Goal: Task Accomplishment & Management: Use online tool/utility

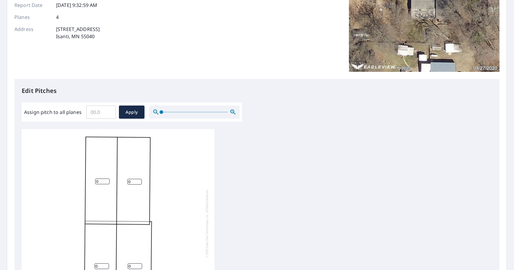
scroll to position [82, 0]
click at [109, 110] on input "0.1" at bounding box center [100, 112] width 29 height 17
click at [109, 110] on input "0.2" at bounding box center [100, 112] width 29 height 17
click at [109, 110] on input "0.3" at bounding box center [100, 112] width 29 height 17
click at [109, 110] on input "1.7" at bounding box center [100, 112] width 29 height 17
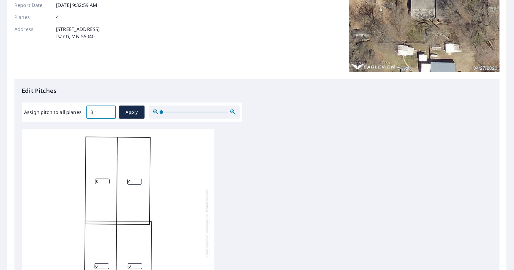
click at [109, 110] on input "3.1" at bounding box center [100, 112] width 29 height 17
click at [109, 110] on input "3.2" at bounding box center [100, 112] width 29 height 17
click at [109, 110] on input "3.3" at bounding box center [100, 112] width 29 height 17
click at [109, 110] on input "3.4" at bounding box center [100, 112] width 29 height 17
click at [109, 110] on input "3.5" at bounding box center [100, 112] width 29 height 17
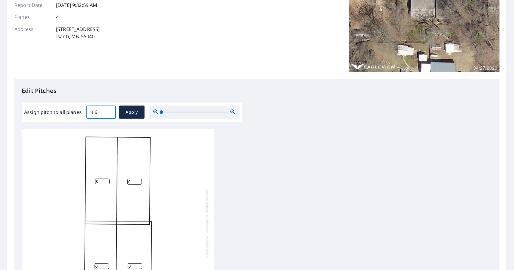
click at [109, 110] on input "3.6" at bounding box center [100, 112] width 29 height 17
click at [109, 110] on input "3.7" at bounding box center [100, 112] width 29 height 17
click at [109, 110] on input "3.8" at bounding box center [100, 112] width 29 height 17
click at [109, 110] on input "3.9" at bounding box center [100, 112] width 29 height 17
type input "4"
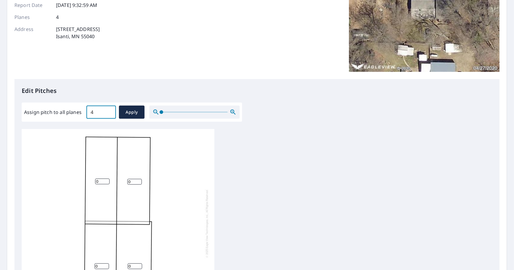
click at [109, 110] on input "4" at bounding box center [100, 112] width 29 height 17
click at [132, 110] on span "Apply" at bounding box center [132, 113] width 16 height 8
type input "4"
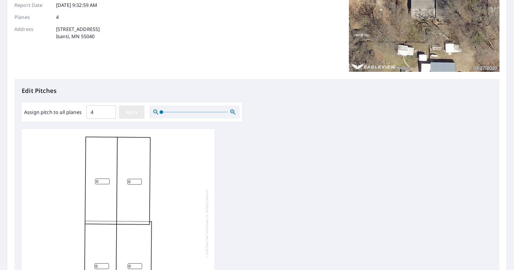
type input "4"
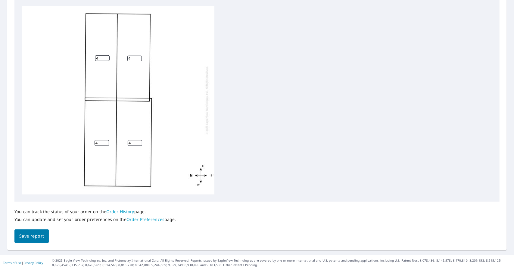
scroll to position [206, 0]
click at [40, 235] on span "Save report" at bounding box center [31, 237] width 25 height 8
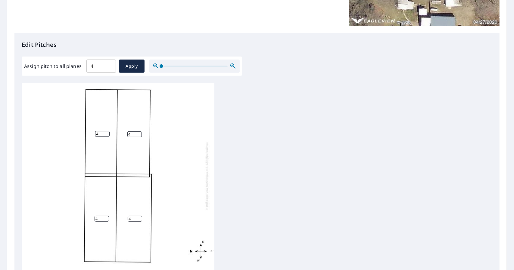
scroll to position [5, 0]
click at [133, 131] on input "4" at bounding box center [134, 134] width 14 height 6
click at [173, 139] on div "4 4 4 4" at bounding box center [118, 176] width 193 height 189
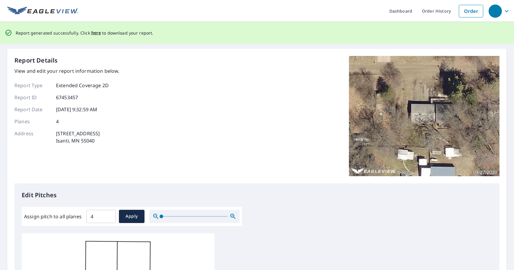
scroll to position [1, 0]
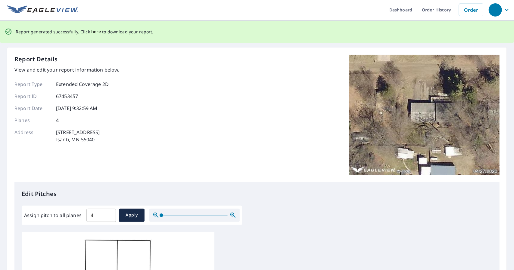
click at [93, 32] on span "here" at bounding box center [96, 32] width 10 height 8
